Goal: Transaction & Acquisition: Purchase product/service

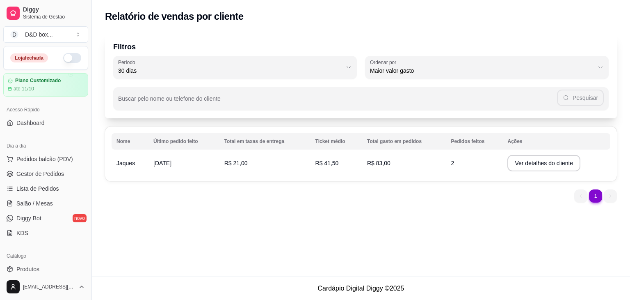
select select "30"
select select "HIGHEST_TOTAL_SPENT_WITH_ORDERS"
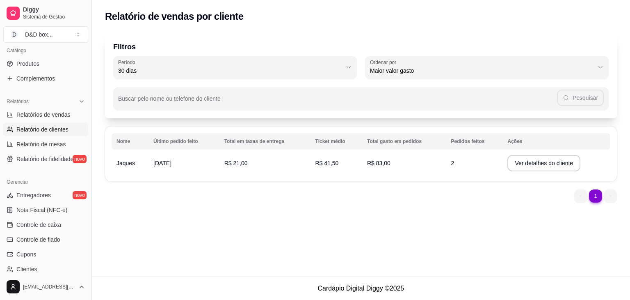
click at [49, 128] on span "Relatório de clientes" at bounding box center [42, 129] width 52 height 8
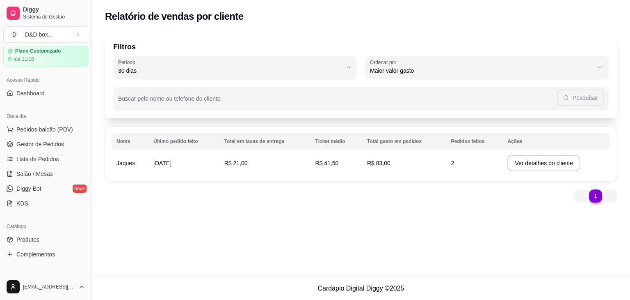
scroll to position [0, 0]
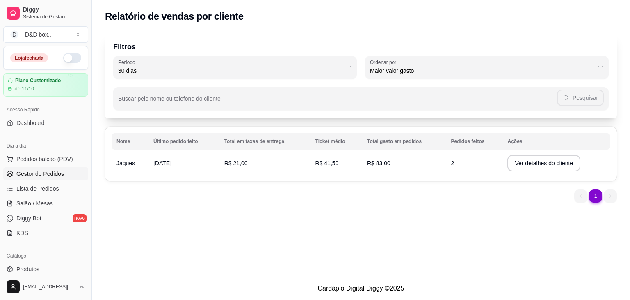
click at [38, 176] on span "Gestor de Pedidos" at bounding box center [40, 174] width 48 height 8
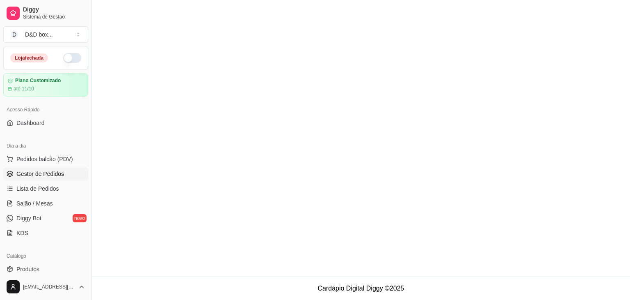
click at [38, 176] on span "Gestor de Pedidos" at bounding box center [40, 174] width 48 height 8
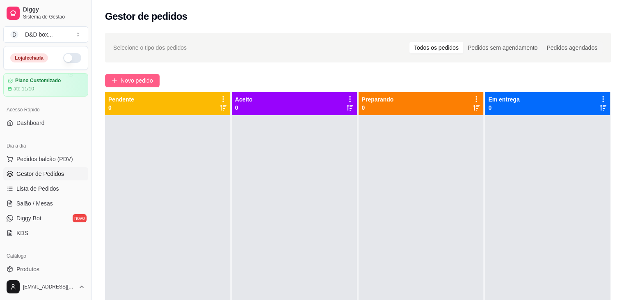
click at [136, 80] on span "Novo pedido" at bounding box center [137, 80] width 32 height 9
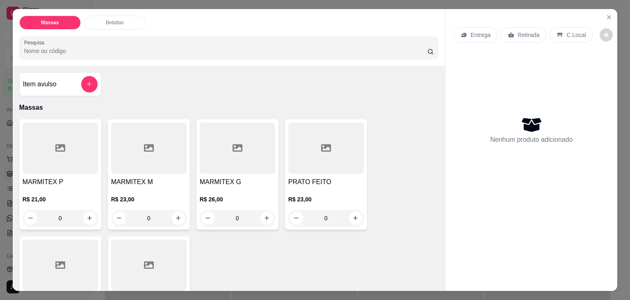
click at [137, 178] on h4 "MARMITEX M" at bounding box center [149, 182] width 76 height 10
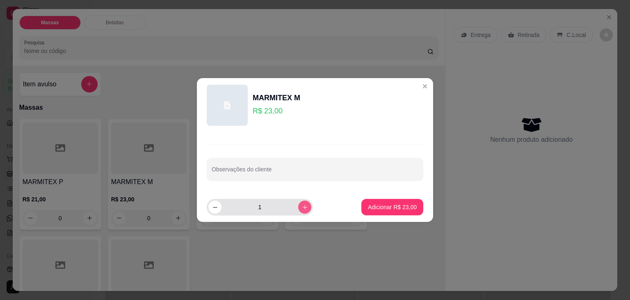
click at [302, 206] on icon "increase-product-quantity" at bounding box center [305, 207] width 6 height 6
type input "2"
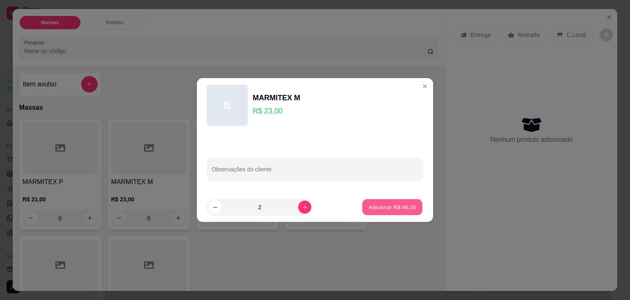
click at [385, 201] on button "Adicionar R$ 46,00" at bounding box center [392, 207] width 60 height 16
type input "2"
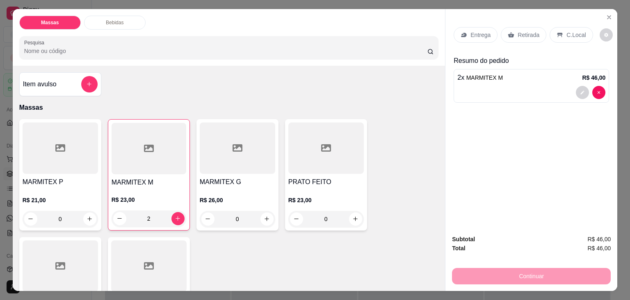
click at [73, 163] on div at bounding box center [61, 147] width 76 height 51
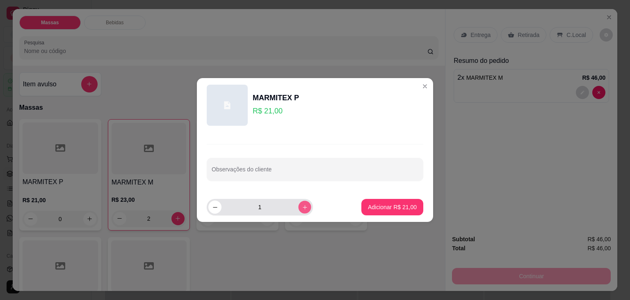
click at [302, 207] on icon "increase-product-quantity" at bounding box center [305, 207] width 6 height 6
type input "2"
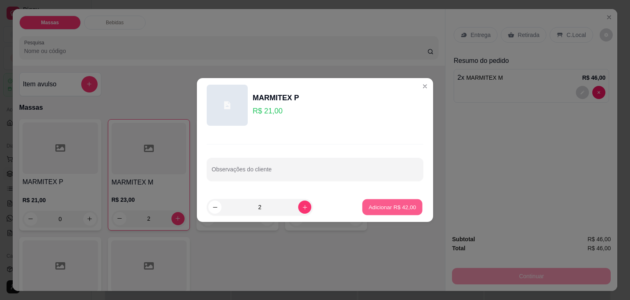
click at [378, 203] on button "Adicionar R$ 42,00" at bounding box center [392, 207] width 60 height 16
type input "2"
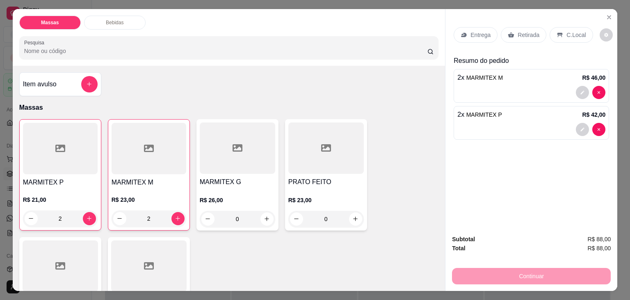
click at [475, 31] on p "Entrega" at bounding box center [481, 35] width 20 height 8
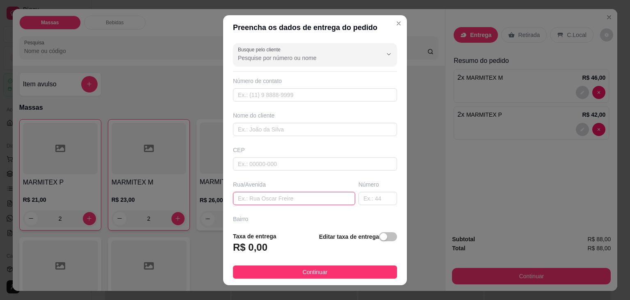
click at [281, 198] on input "text" at bounding box center [294, 198] width 122 height 13
type input "BELA VISTA 4 DERSILIO"
click at [381, 238] on span "button" at bounding box center [388, 236] width 18 height 9
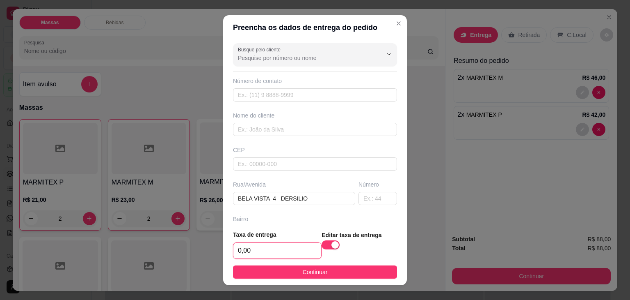
drag, startPoint x: 295, startPoint y: 250, endPoint x: 296, endPoint y: 243, distance: 6.6
click at [295, 250] on input "0,00" at bounding box center [278, 251] width 88 height 16
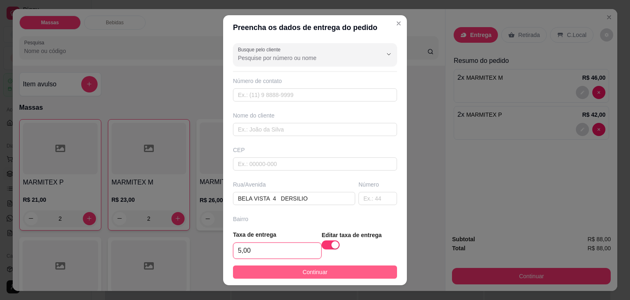
type input "5,00"
click at [309, 268] on span "Continuar" at bounding box center [315, 271] width 25 height 9
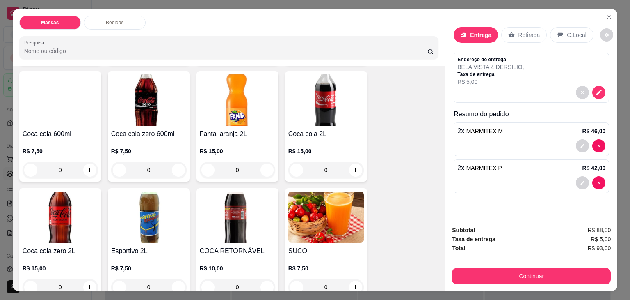
scroll to position [575, 0]
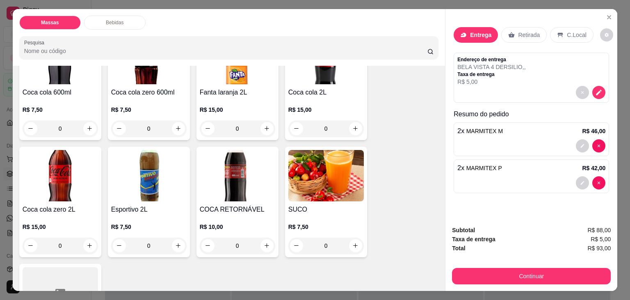
click at [153, 207] on h4 "Esportivo 2L" at bounding box center [149, 209] width 76 height 10
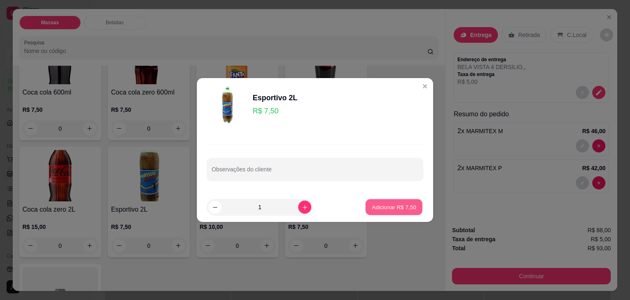
click at [373, 212] on button "Adicionar R$ 7,50" at bounding box center [394, 207] width 57 height 16
type input "1"
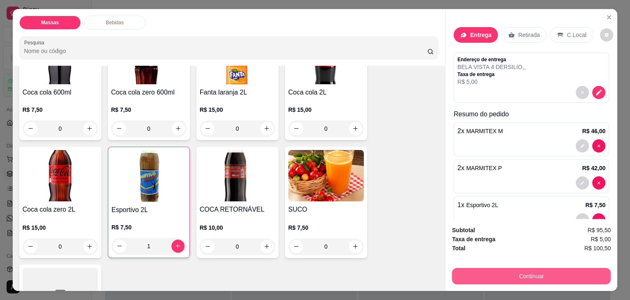
click at [505, 268] on button "Continuar" at bounding box center [531, 276] width 159 height 16
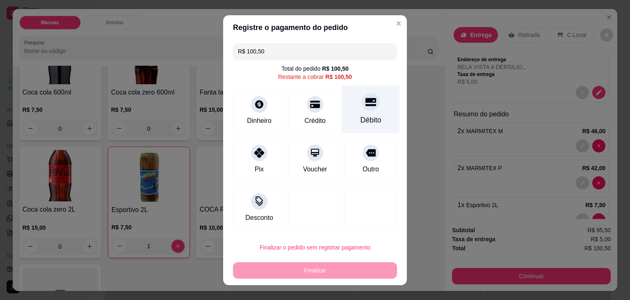
click at [361, 115] on div "Débito" at bounding box center [371, 120] width 21 height 11
type input "R$ 0,00"
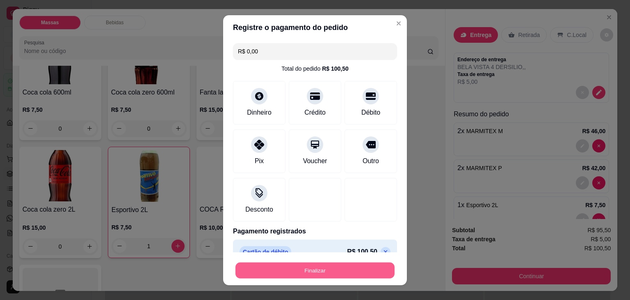
click at [331, 266] on button "Finalizar" at bounding box center [315, 270] width 159 height 16
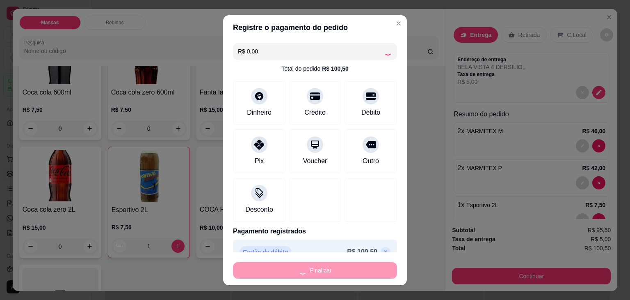
type input "0"
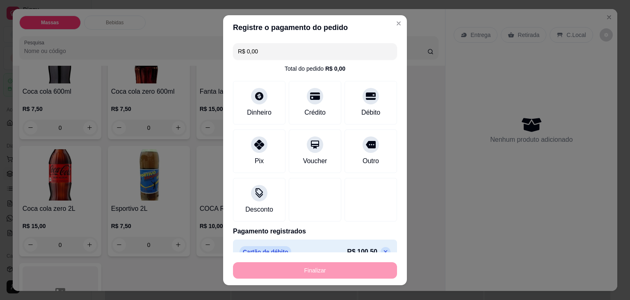
type input "-R$ 100,50"
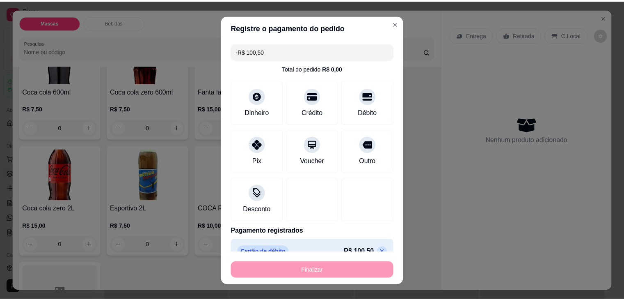
scroll to position [574, 0]
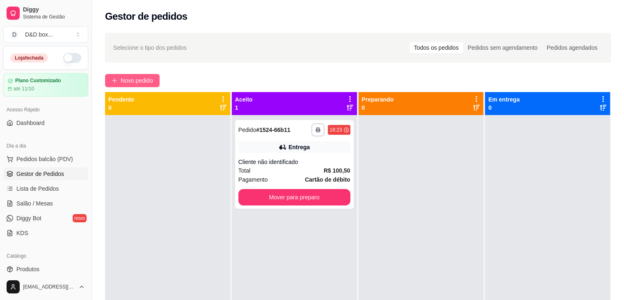
click at [121, 78] on span "Novo pedido" at bounding box center [137, 80] width 32 height 9
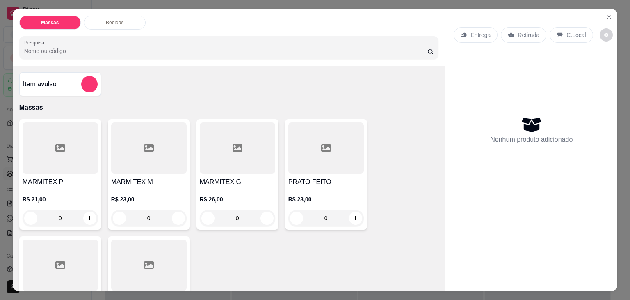
click at [148, 172] on div "MARMITEX M R$ 23,00 0" at bounding box center [149, 174] width 82 height 110
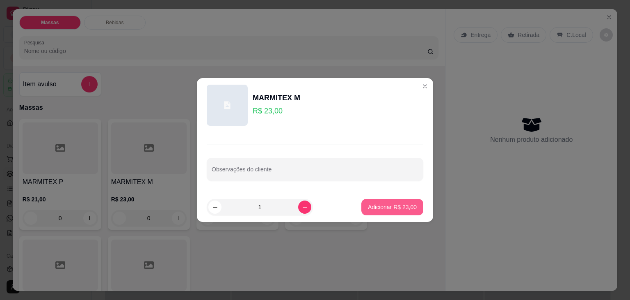
click at [374, 206] on p "Adicionar R$ 23,00" at bounding box center [392, 207] width 49 height 8
type input "1"
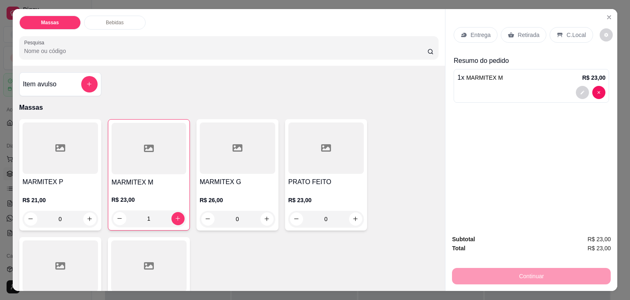
click at [474, 32] on p "Entrega" at bounding box center [481, 35] width 20 height 8
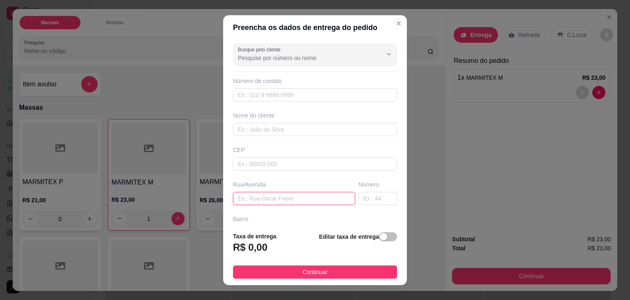
click at [291, 199] on input "text" at bounding box center [294, 198] width 122 height 13
type input "[PERSON_NAME]"
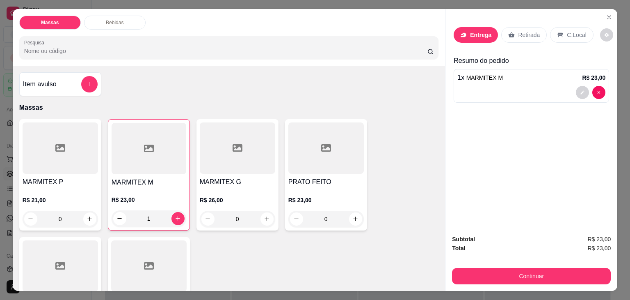
click at [148, 166] on div at bounding box center [149, 148] width 75 height 51
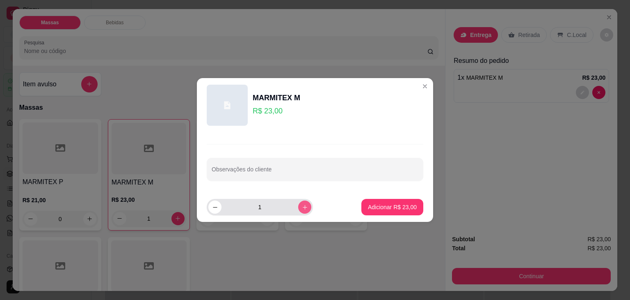
click at [302, 206] on icon "increase-product-quantity" at bounding box center [305, 207] width 6 height 6
type input "2"
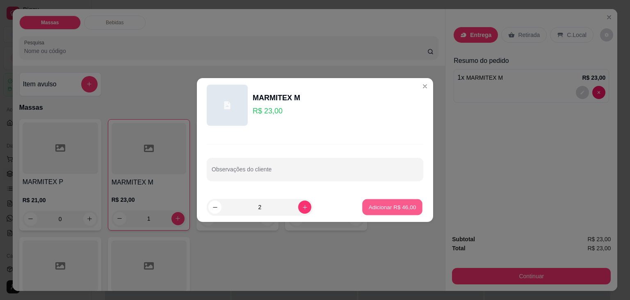
click at [376, 205] on p "Adicionar R$ 46,00" at bounding box center [393, 207] width 48 height 8
type input "3"
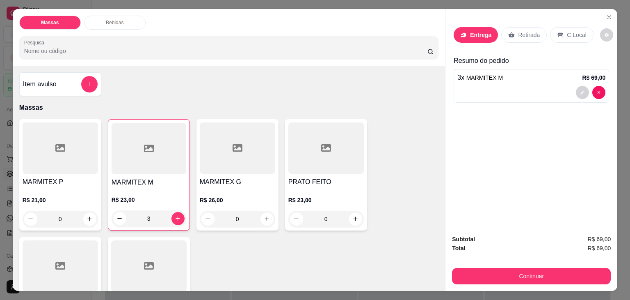
click at [476, 33] on p "Entrega" at bounding box center [480, 35] width 21 height 8
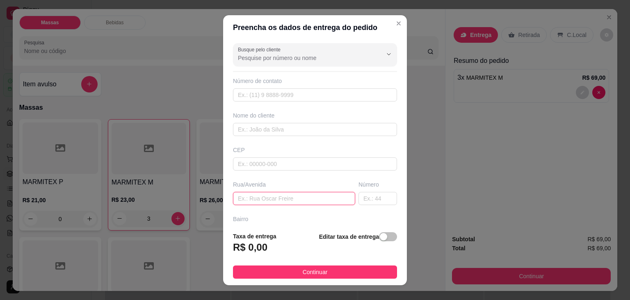
click at [245, 199] on input "text" at bounding box center [294, 198] width 122 height 13
type input "BELA VISTA 2"
click at [380, 238] on span "button" at bounding box center [388, 236] width 18 height 9
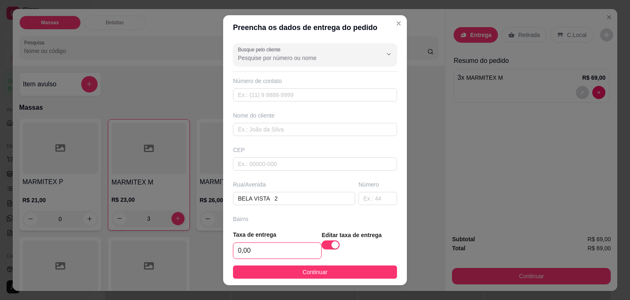
click at [292, 257] on input "0,00" at bounding box center [278, 251] width 88 height 16
type input "5,00"
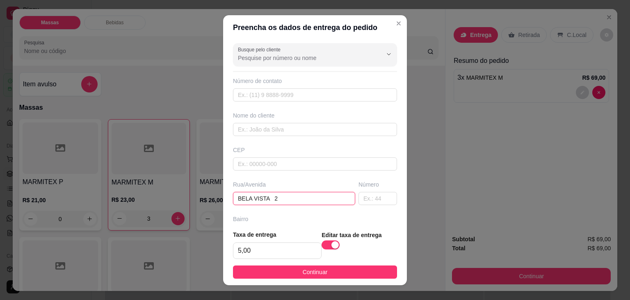
drag, startPoint x: 289, startPoint y: 200, endPoint x: 285, endPoint y: 179, distance: 22.1
click at [287, 195] on input "BELA VISTA 2" at bounding box center [294, 198] width 122 height 13
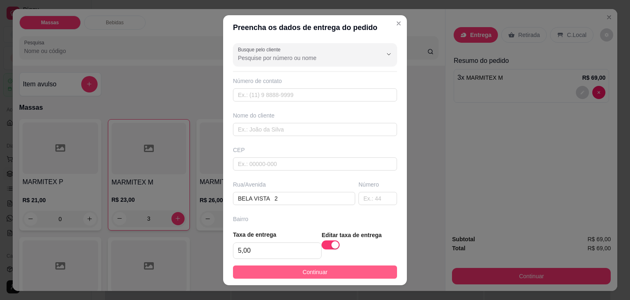
drag, startPoint x: 338, startPoint y: 271, endPoint x: 343, endPoint y: 271, distance: 4.9
click at [338, 271] on button "Continuar" at bounding box center [315, 271] width 164 height 13
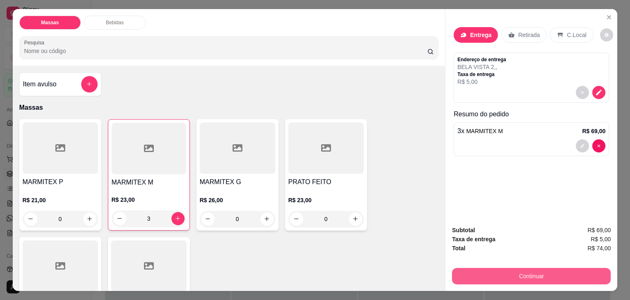
click at [467, 271] on button "Continuar" at bounding box center [531, 276] width 159 height 16
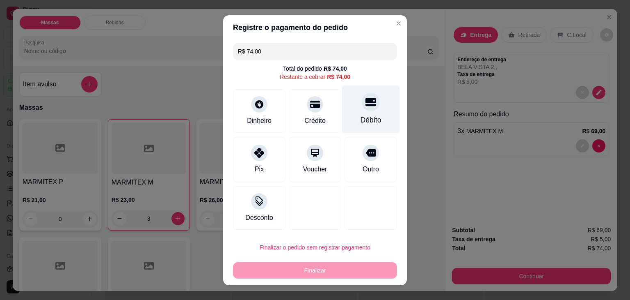
click at [374, 109] on div "Débito" at bounding box center [371, 109] width 58 height 48
type input "R$ 0,00"
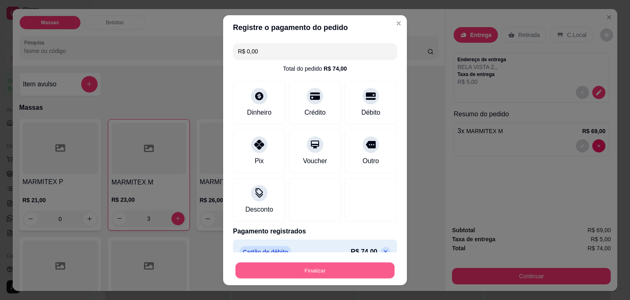
click at [286, 270] on button "Finalizar" at bounding box center [315, 270] width 159 height 16
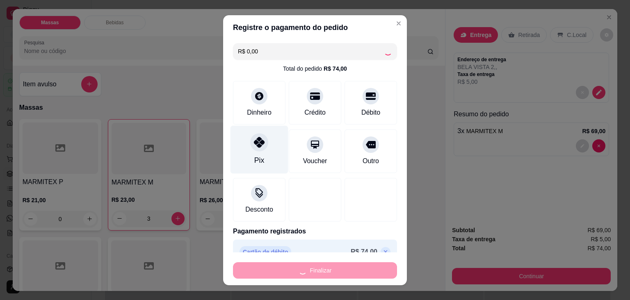
type input "0"
type input "-R$ 74,00"
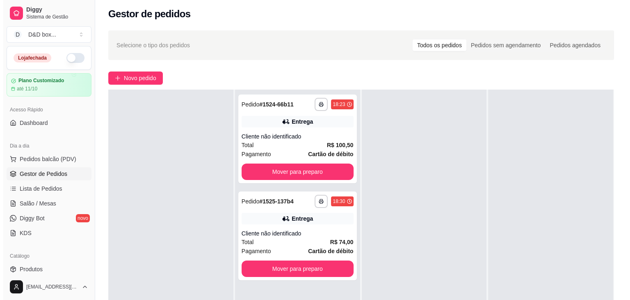
scroll to position [2, 0]
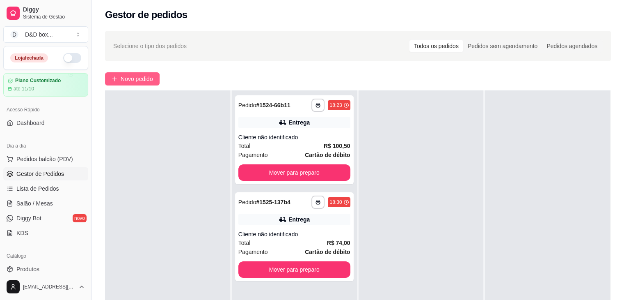
click at [131, 75] on span "Novo pedido" at bounding box center [137, 78] width 32 height 9
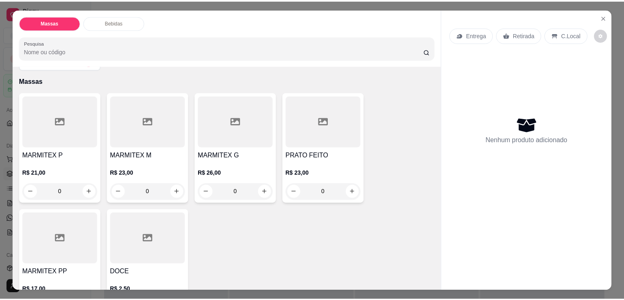
scroll to position [41, 0]
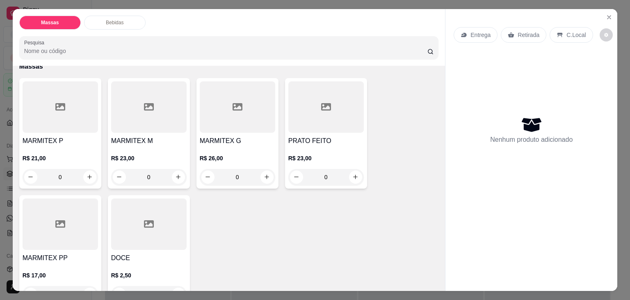
click at [128, 129] on div "MARMITEX M R$ 23,00 0" at bounding box center [149, 133] width 82 height 110
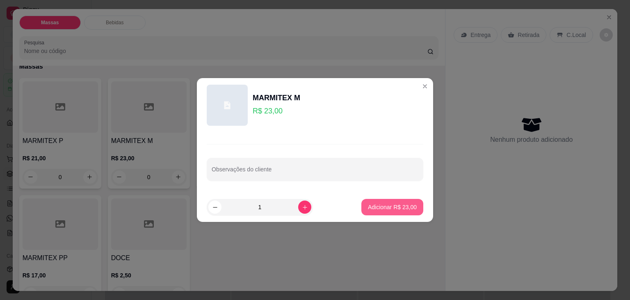
click at [389, 207] on p "Adicionar R$ 23,00" at bounding box center [392, 207] width 49 height 8
type input "1"
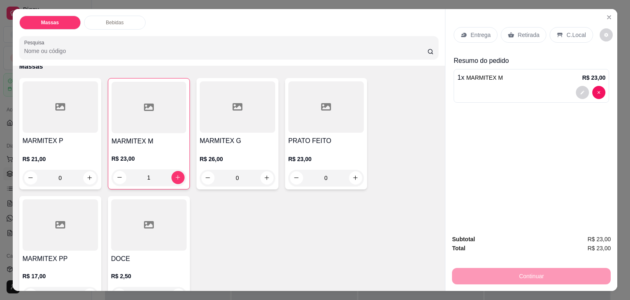
click at [477, 31] on p "Entrega" at bounding box center [481, 35] width 20 height 8
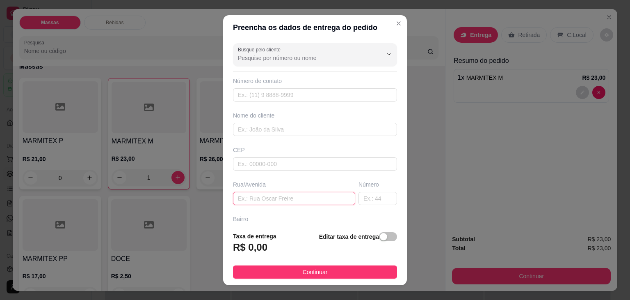
click at [248, 194] on input "text" at bounding box center [294, 198] width 122 height 13
type input "[PERSON_NAME]"
click at [380, 236] on div "button" at bounding box center [383, 236] width 7 height 7
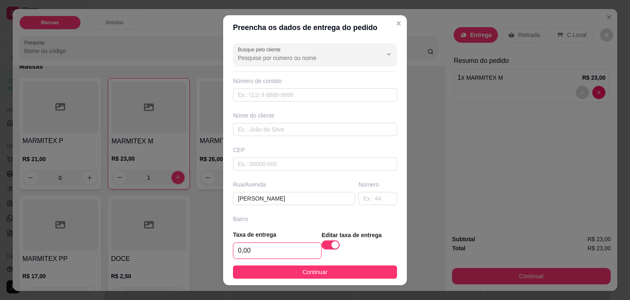
click at [302, 248] on input "0,00" at bounding box center [278, 251] width 88 height 16
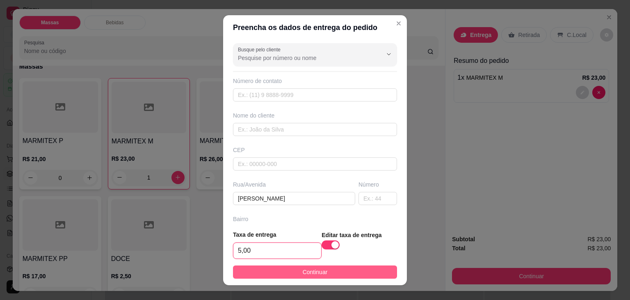
type input "5,00"
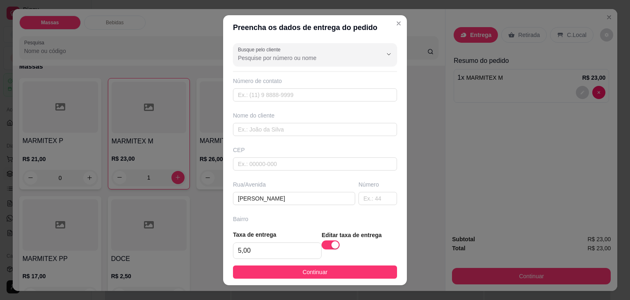
click at [324, 270] on button "Continuar" at bounding box center [315, 271] width 164 height 13
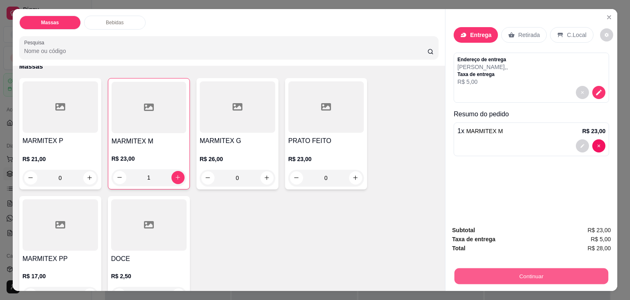
click at [491, 270] on button "Continuar" at bounding box center [532, 276] width 154 height 16
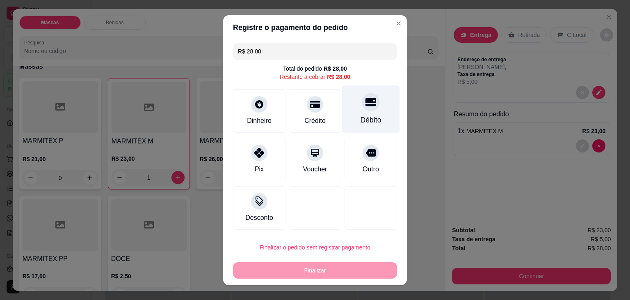
click at [366, 104] on icon at bounding box center [371, 102] width 11 height 8
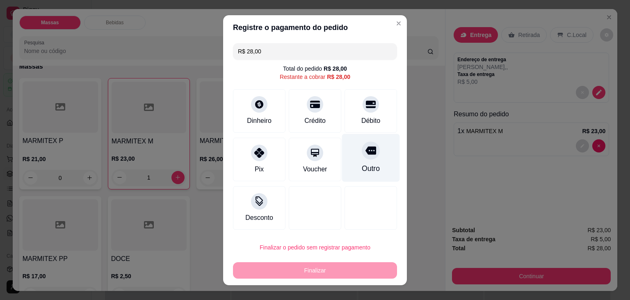
type input "R$ 0,00"
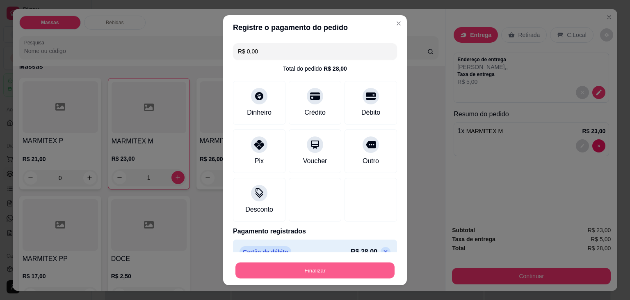
click at [357, 268] on button "Finalizar" at bounding box center [315, 270] width 159 height 16
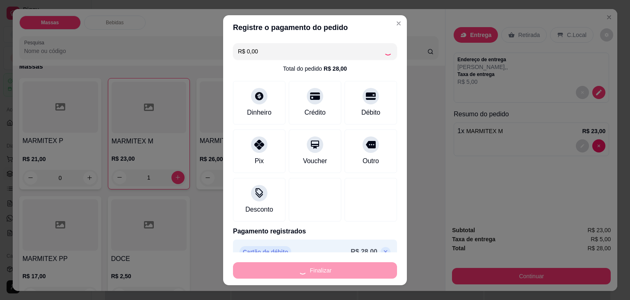
type input "0"
type input "-R$ 28,00"
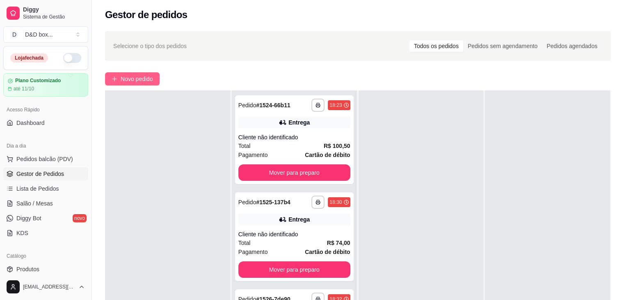
click at [128, 79] on span "Novo pedido" at bounding box center [137, 78] width 32 height 9
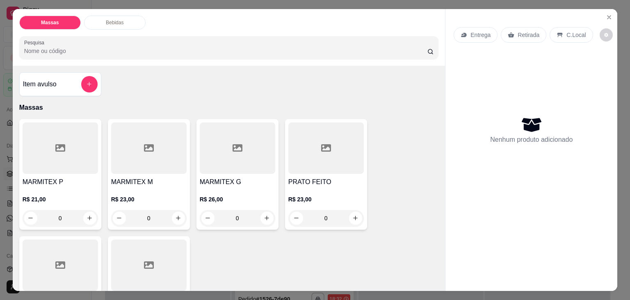
click at [72, 172] on div "MARMITEX P R$ 21,00 0" at bounding box center [60, 174] width 82 height 110
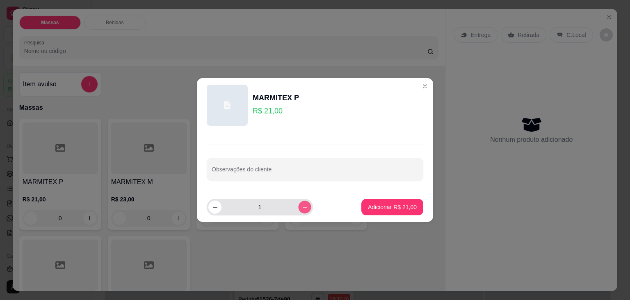
click at [302, 208] on icon "increase-product-quantity" at bounding box center [305, 207] width 6 height 6
type input "2"
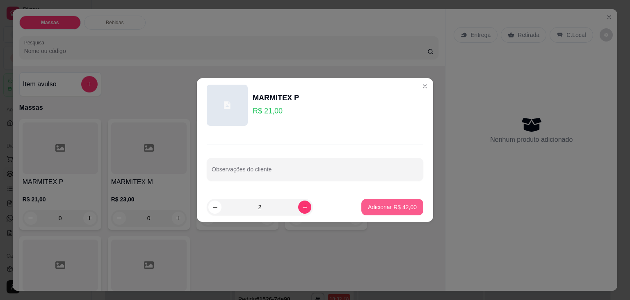
click at [378, 206] on p "Adicionar R$ 42,00" at bounding box center [392, 207] width 49 height 8
type input "2"
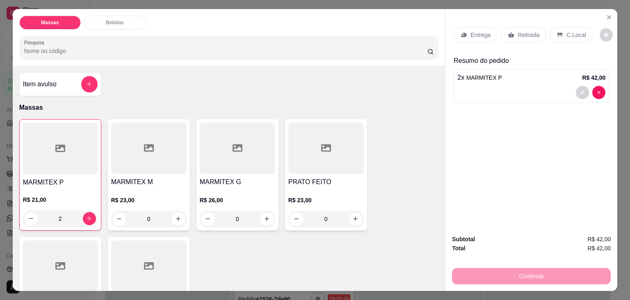
click at [472, 27] on div "Entrega" at bounding box center [476, 35] width 44 height 16
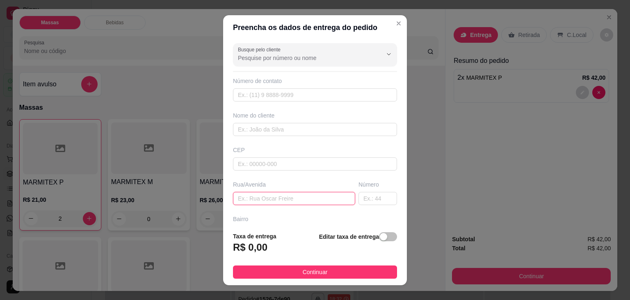
click at [250, 202] on input "text" at bounding box center [294, 198] width 122 height 13
type input "L"
type input "PLUMA 211 CLEITO"
click at [379, 235] on span "button" at bounding box center [388, 236] width 18 height 9
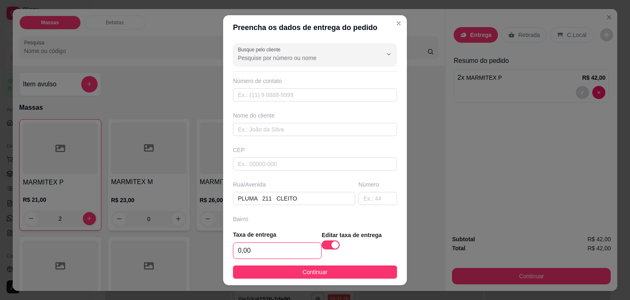
click at [299, 250] on input "0,00" at bounding box center [278, 251] width 88 height 16
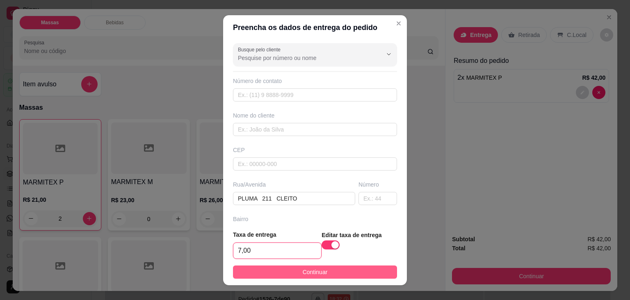
type input "7,00"
click at [310, 270] on span "Continuar" at bounding box center [315, 271] width 25 height 9
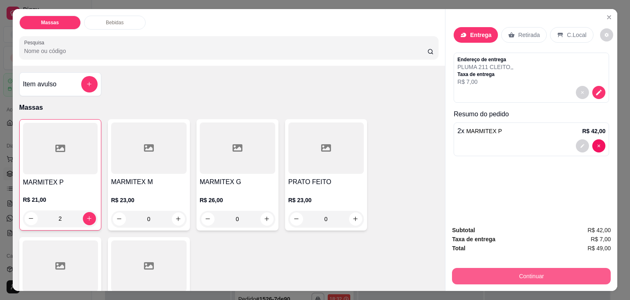
click at [476, 271] on button "Continuar" at bounding box center [531, 276] width 159 height 16
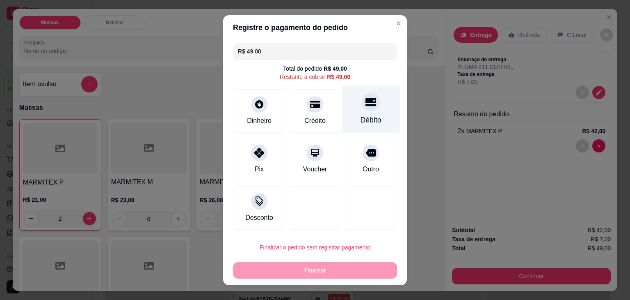
click at [366, 101] on icon at bounding box center [371, 102] width 11 height 8
type input "R$ 0,00"
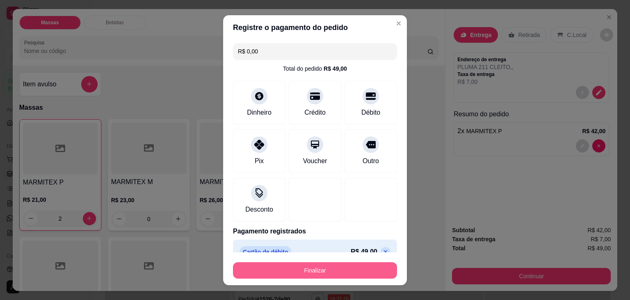
click at [337, 270] on button "Finalizar" at bounding box center [315, 270] width 164 height 16
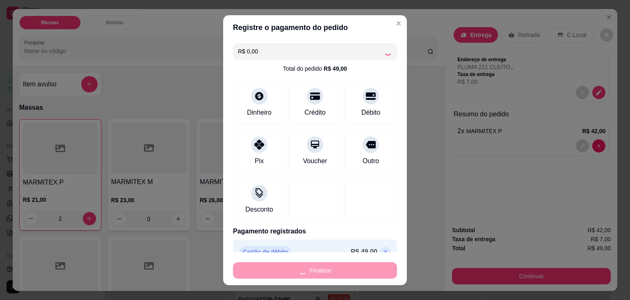
type input "0"
type input "-R$ 49,00"
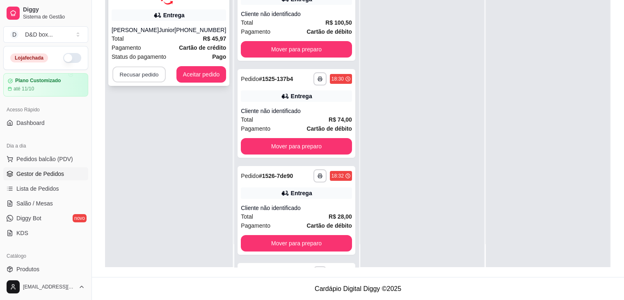
click at [144, 75] on button "Recusar pedido" at bounding box center [138, 74] width 53 height 16
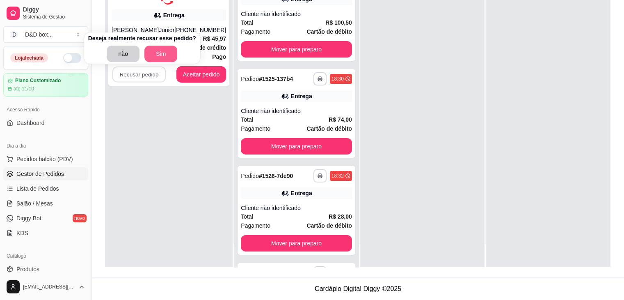
click at [147, 60] on button "Sim" at bounding box center [160, 54] width 33 height 16
click at [149, 55] on button "Sim" at bounding box center [160, 54] width 33 height 16
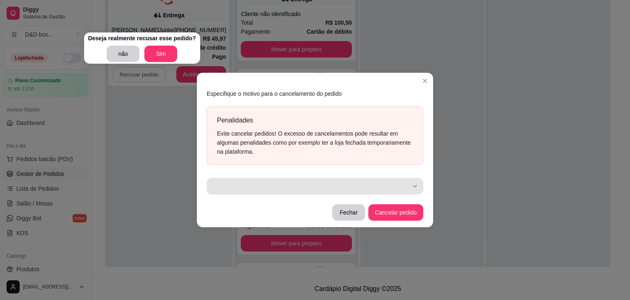
click at [400, 182] on div "button" at bounding box center [310, 186] width 197 height 16
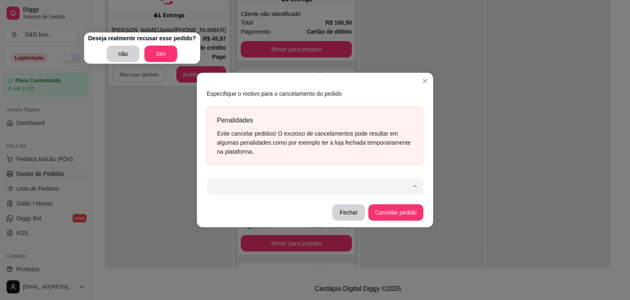
click at [300, 108] on span "Item indisponível" at bounding box center [312, 108] width 188 height 8
type input "503"
select select "503"
click at [401, 215] on button "Cancelar pedido" at bounding box center [396, 212] width 55 height 16
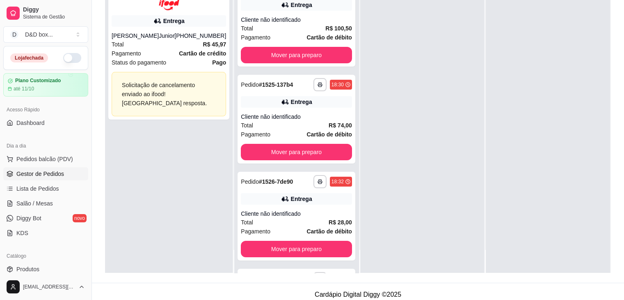
scroll to position [125, 0]
